Goal: Check status

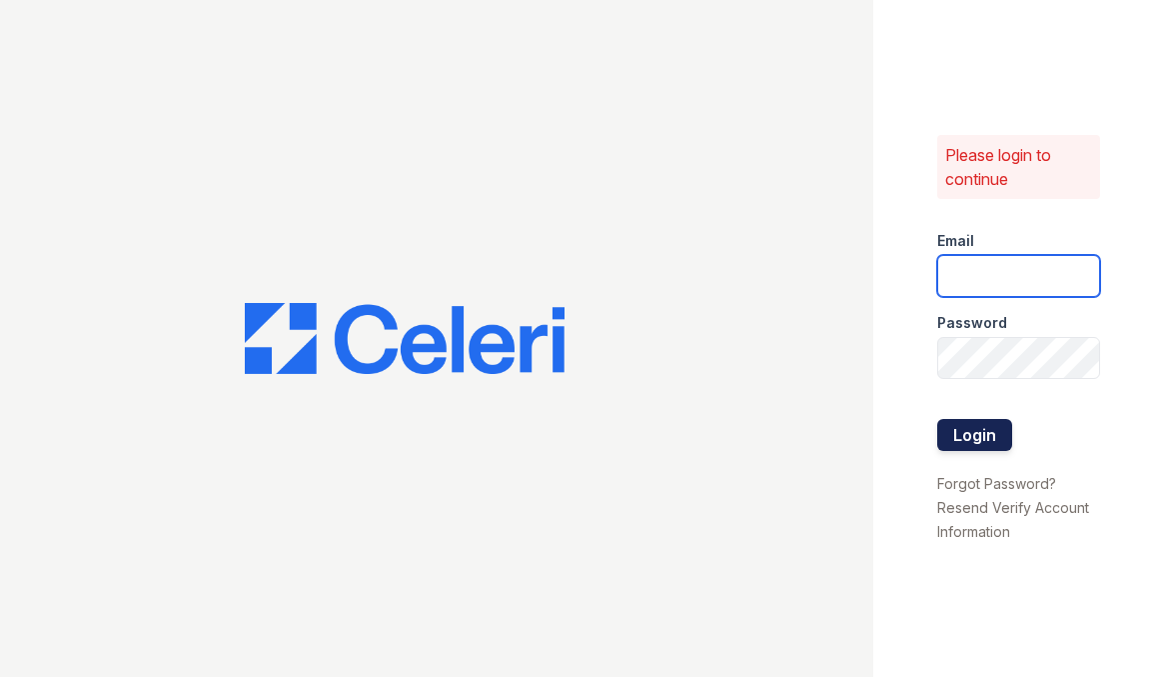
type input "[EMAIL_ADDRESS][DOMAIN_NAME]"
click at [990, 427] on button "Login" at bounding box center [975, 435] width 75 height 32
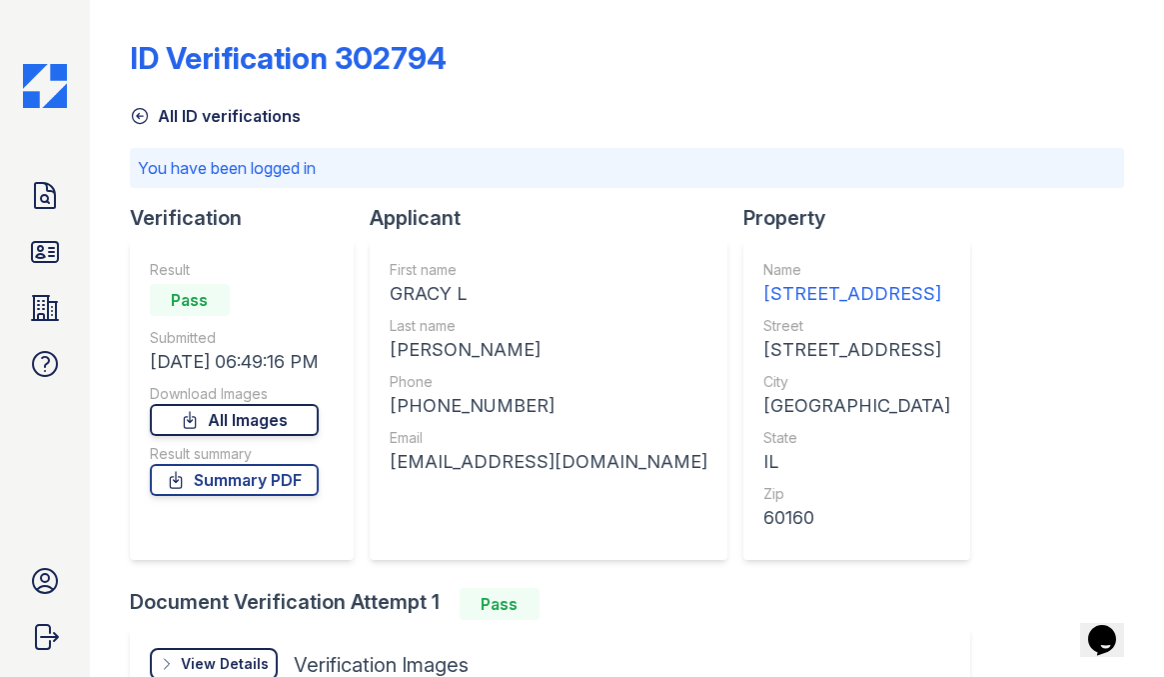
click at [254, 423] on link "All Images" at bounding box center [234, 420] width 169 height 32
click at [225, 486] on link "Summary PDF" at bounding box center [234, 480] width 169 height 32
